Goal: Information Seeking & Learning: Find specific fact

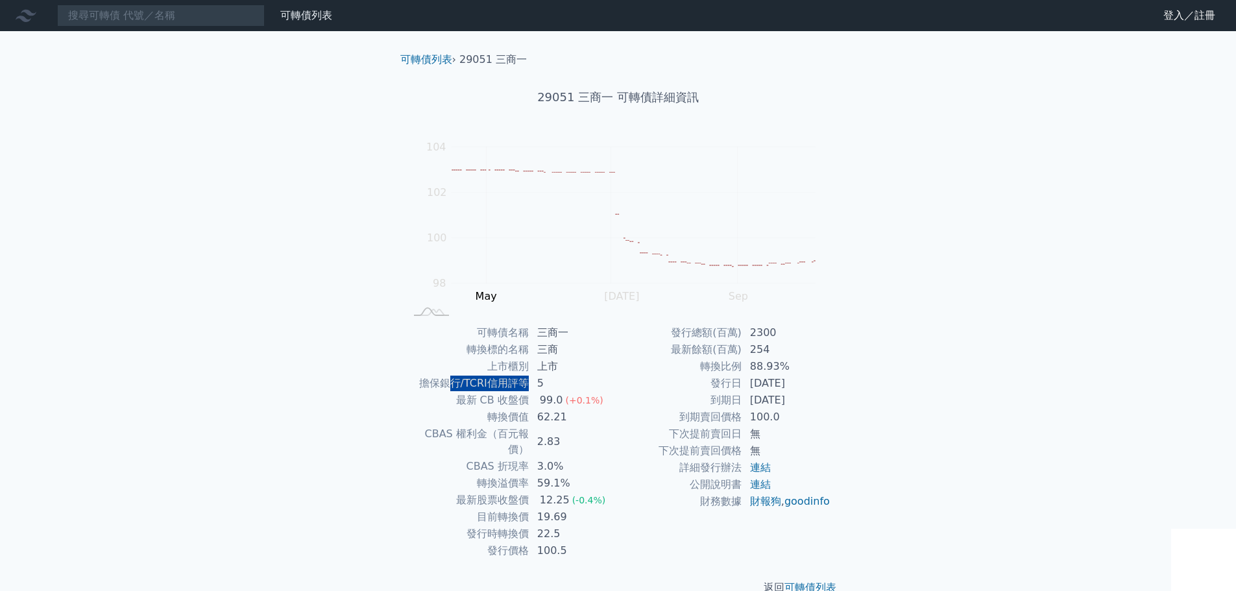
drag, startPoint x: 453, startPoint y: 388, endPoint x: 544, endPoint y: 388, distance: 91.4
click at [540, 388] on tr "擔保銀行/TCRI信用評等 5" at bounding box center [511, 383] width 213 height 17
click at [634, 387] on td "發行日" at bounding box center [680, 383] width 124 height 17
drag, startPoint x: 495, startPoint y: 499, endPoint x: 531, endPoint y: 506, distance: 35.7
click at [530, 508] on tr "目前轉換價 19.69" at bounding box center [511, 516] width 213 height 17
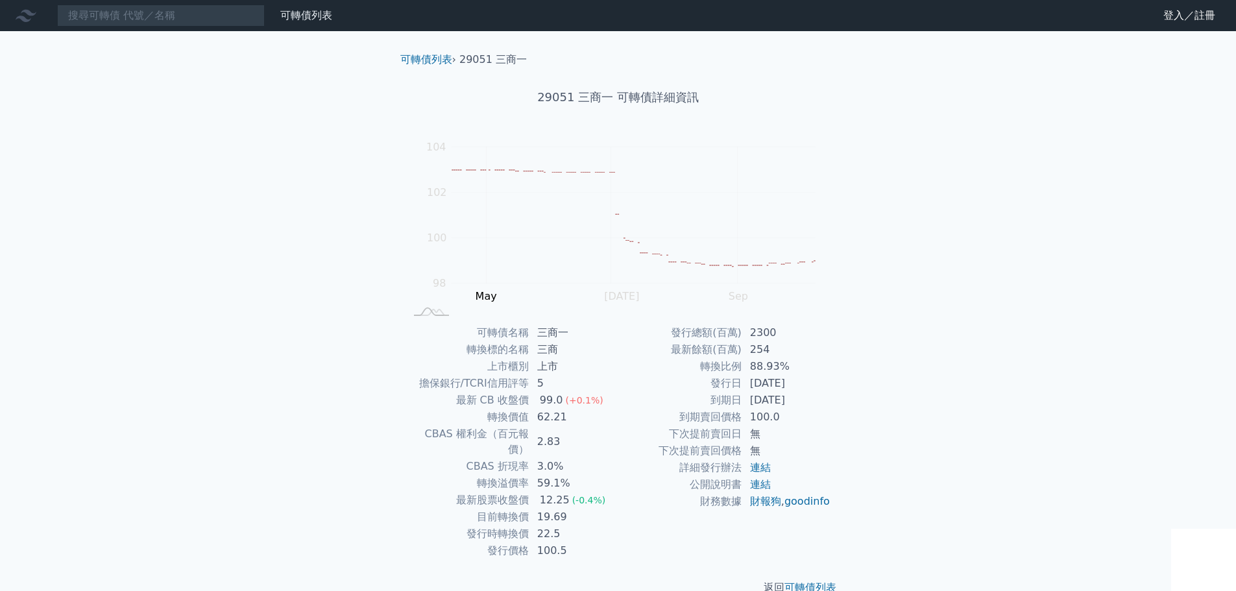
drag, startPoint x: 525, startPoint y: 514, endPoint x: 511, endPoint y: 522, distance: 16.3
click at [525, 525] on td "發行時轉換價" at bounding box center [467, 533] width 124 height 17
drag, startPoint x: 481, startPoint y: 505, endPoint x: 515, endPoint y: 503, distance: 34.4
click at [514, 508] on td "目前轉換價" at bounding box center [467, 516] width 124 height 17
click at [516, 525] on td "發行時轉換價" at bounding box center [467, 533] width 124 height 17
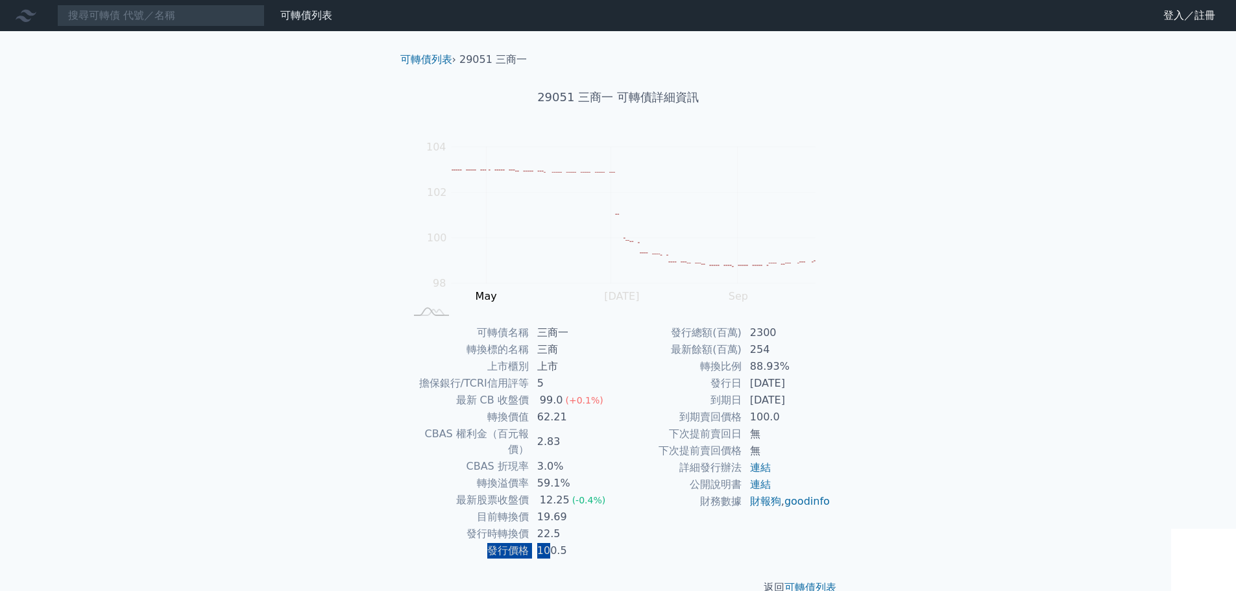
drag, startPoint x: 488, startPoint y: 540, endPoint x: 566, endPoint y: 537, distance: 77.9
click at [566, 542] on tr "發行價格 100.5" at bounding box center [511, 550] width 213 height 17
click at [590, 542] on td "100.5" at bounding box center [573, 550] width 89 height 17
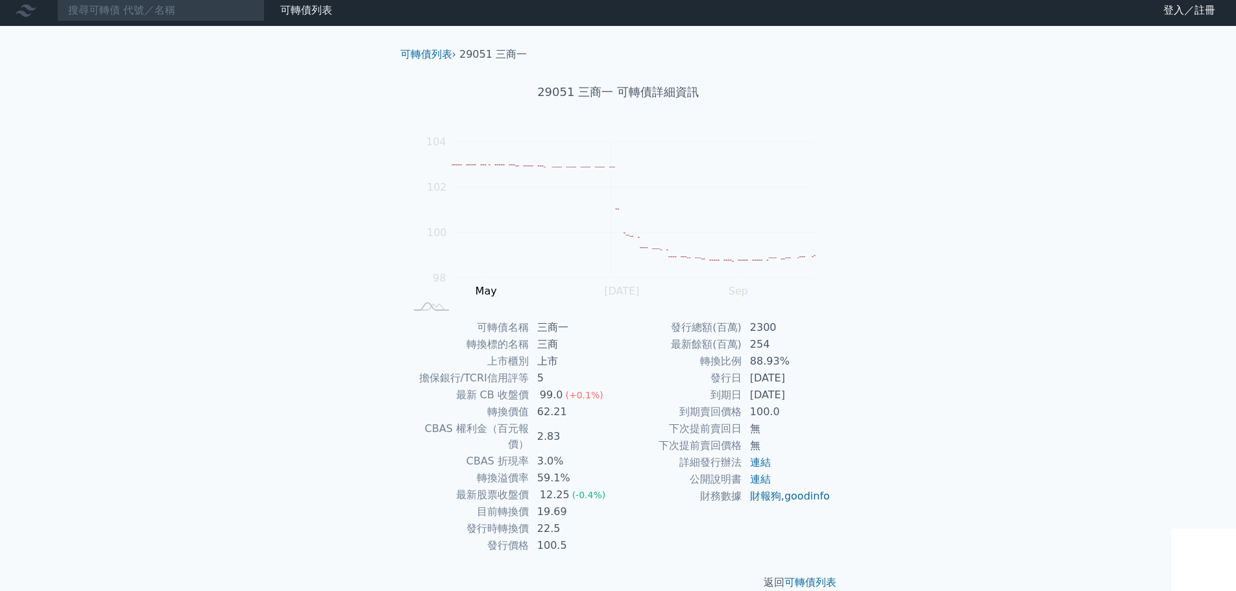
scroll to position [10, 0]
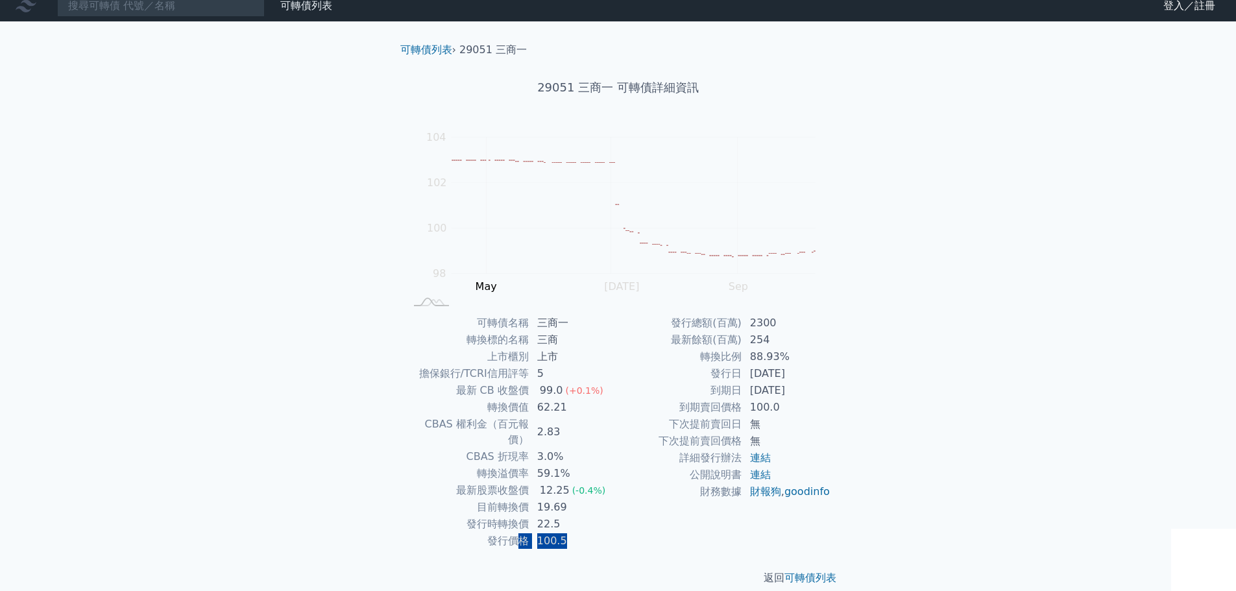
drag, startPoint x: 578, startPoint y: 533, endPoint x: 518, endPoint y: 521, distance: 61.4
click at [518, 532] on tr "發行價格 100.5" at bounding box center [511, 540] width 213 height 17
click at [627, 529] on div "發行總額(百萬) 2300 最新餘額(百萬) 254 轉換比例 88.93% 發行日 [DATE] 到期日 [DATE] 到期賣回價格 100.0 下次提前賣…" at bounding box center [724, 432] width 213 height 235
drag, startPoint x: 751, startPoint y: 393, endPoint x: 859, endPoint y: 386, distance: 107.9
click at [824, 390] on td "[DATE]" at bounding box center [786, 390] width 89 height 17
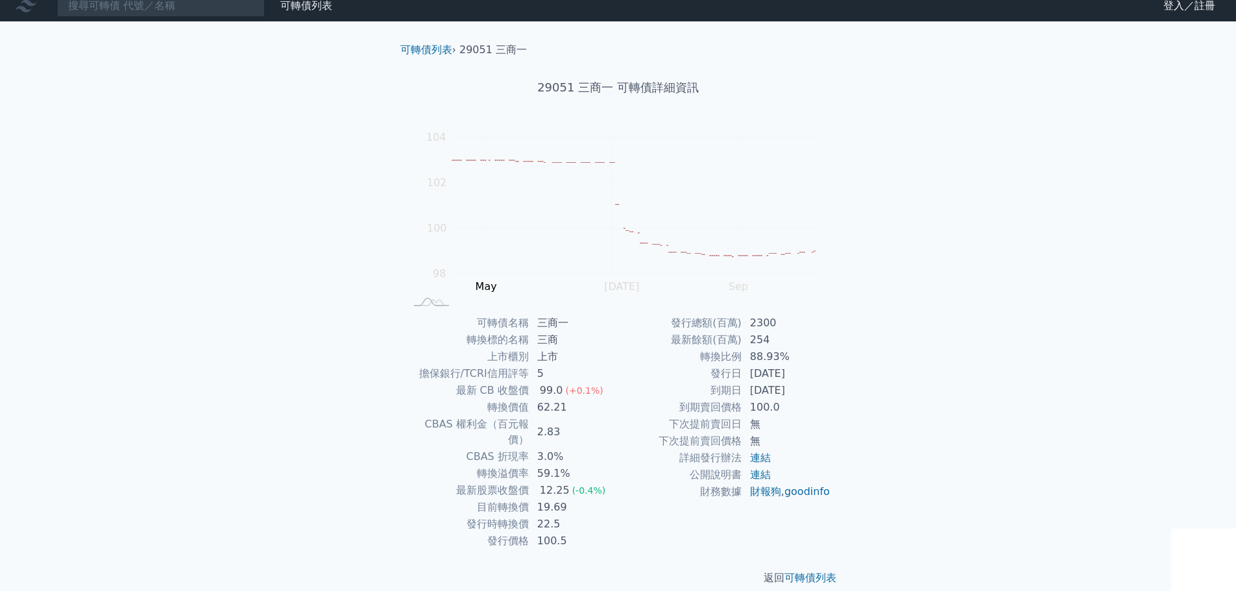
click at [871, 385] on div "可轉債列表 財務數據 可轉債列表 財務數據 登入／註冊 登入／註冊 可轉債列表 › 29051 三商一 29051 三商一 可轉債詳細資訊 Zoom Out …" at bounding box center [618, 298] width 1236 height 616
